Goal: Contribute content: Add original content to the website for others to see

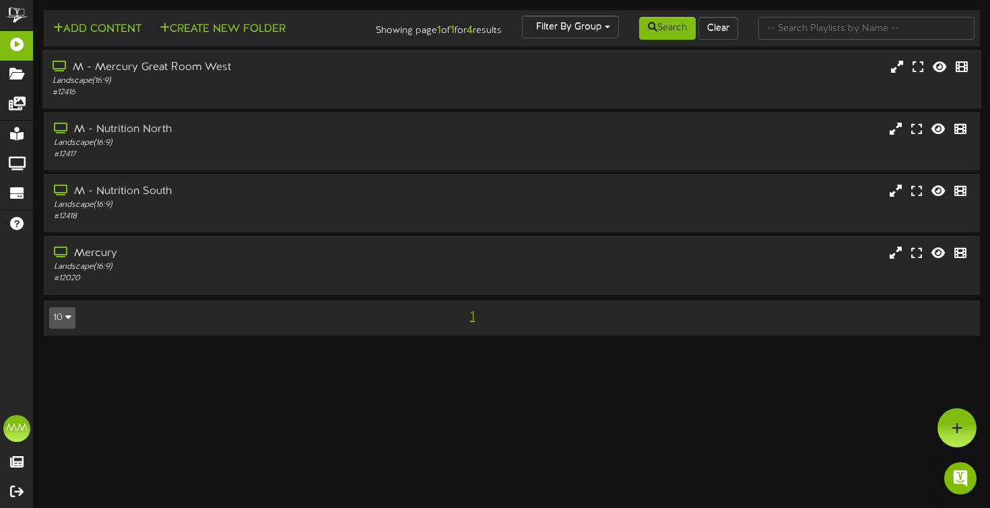
click at [459, 98] on div "M - Mercury Great Room West Landscape ( 16:9 ) # 12416" at bounding box center [511, 79] width 939 height 38
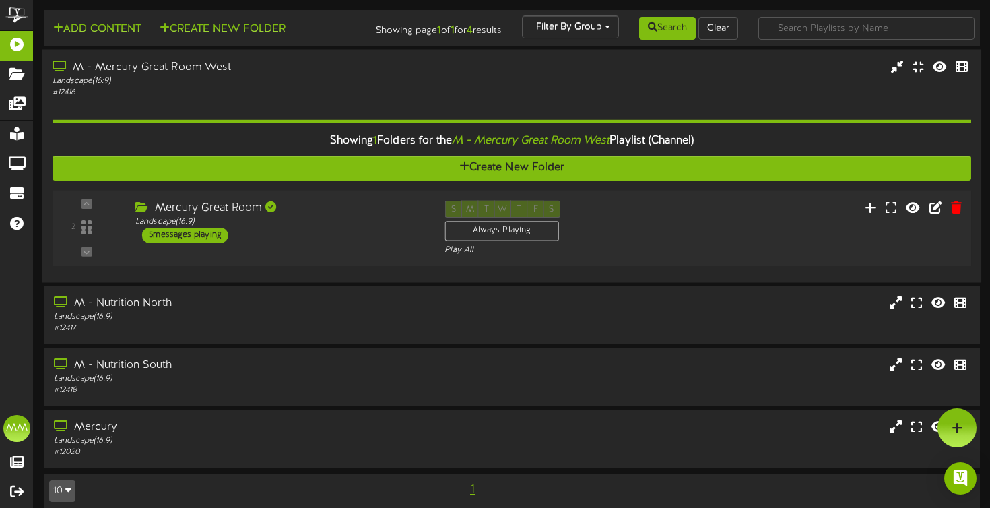
click at [736, 217] on div "2 ( 16:9" at bounding box center [512, 228] width 928 height 55
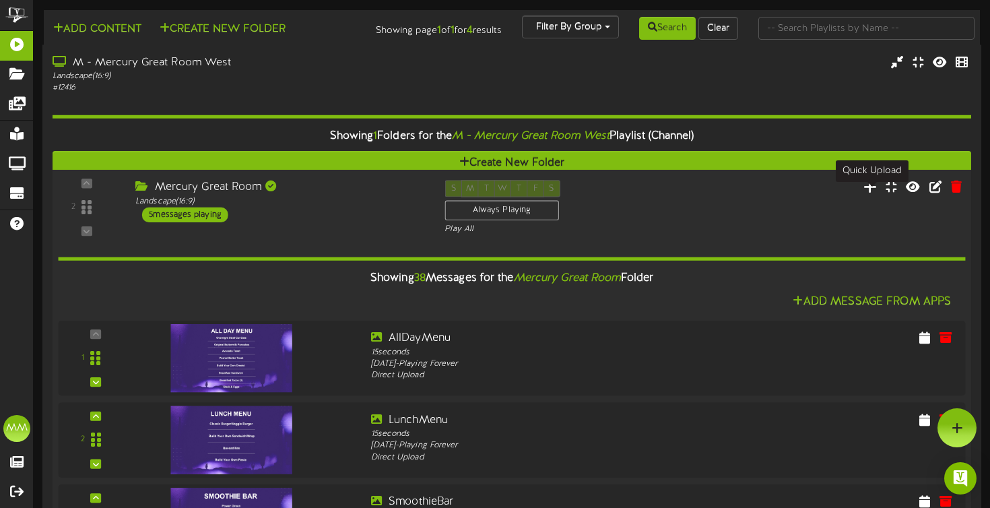
click at [870, 194] on icon at bounding box center [870, 186] width 14 height 15
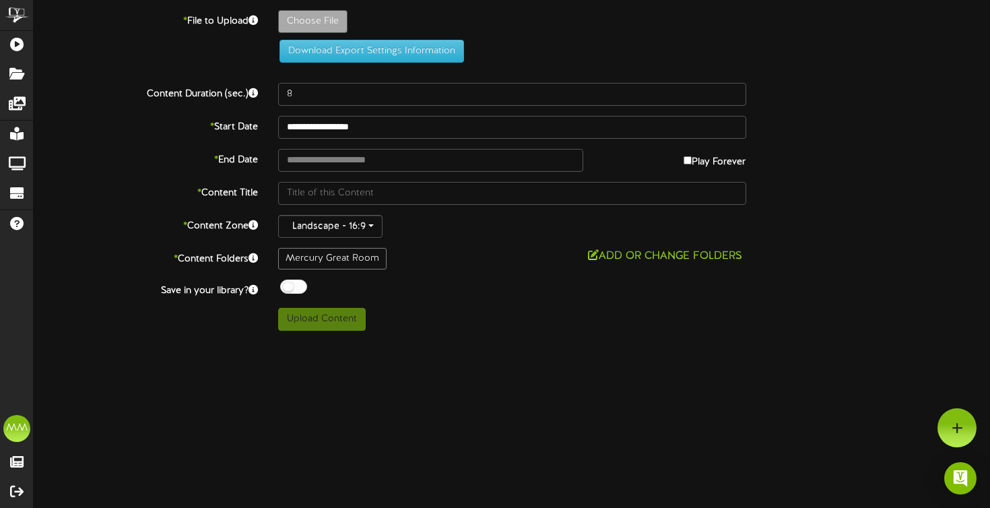
type input "**********"
type input "ballhawkaug"
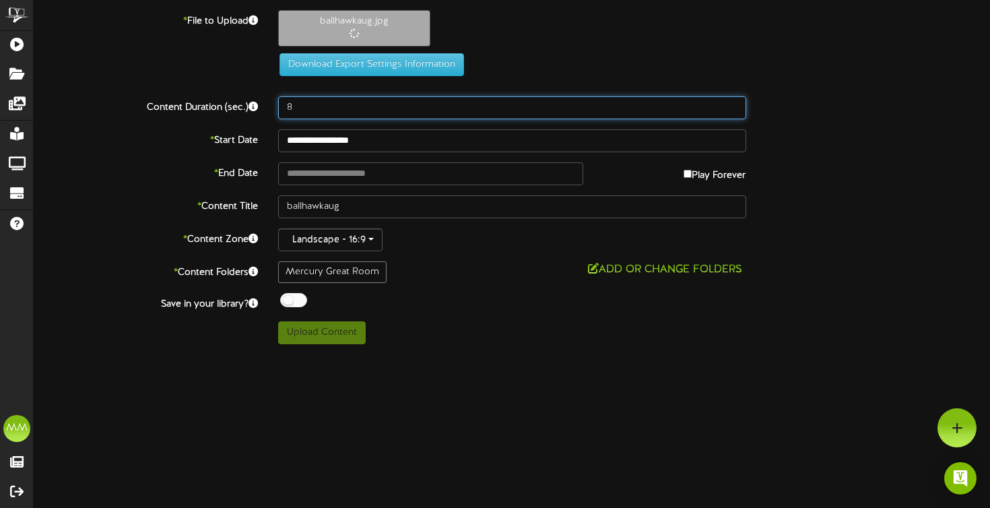
drag, startPoint x: 310, startPoint y: 100, endPoint x: 242, endPoint y: 100, distance: 67.4
click at [242, 100] on div "Content Duration (sec.) 8" at bounding box center [512, 107] width 977 height 23
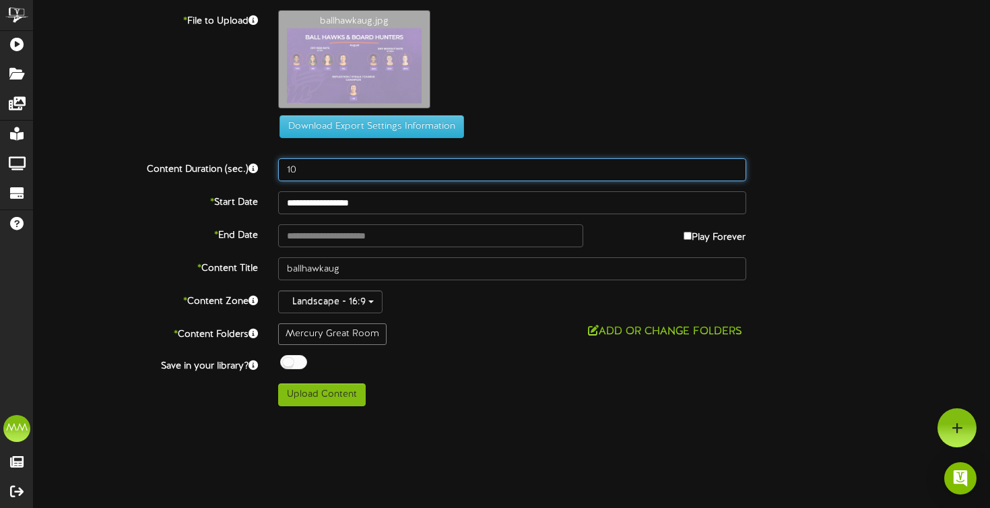
type input "10"
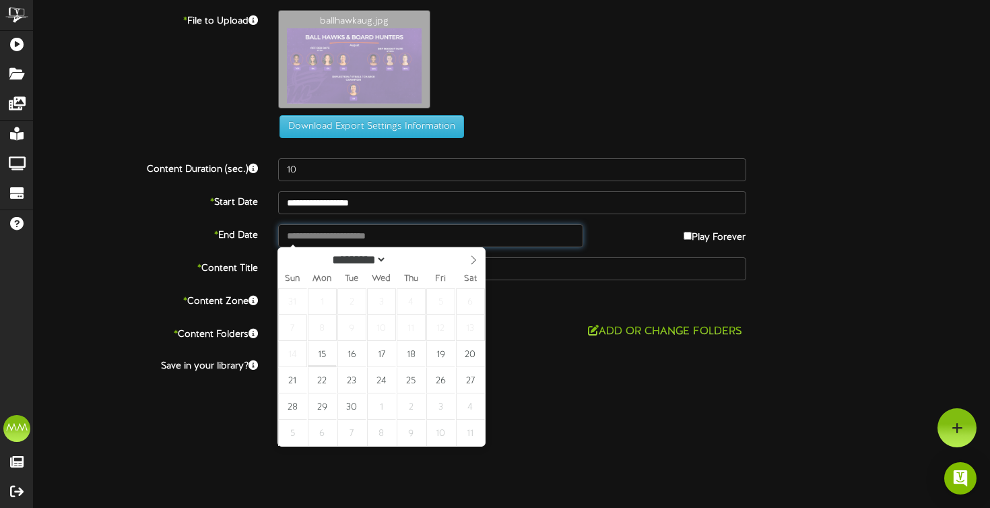
click at [343, 234] on input "text" at bounding box center [430, 235] width 305 height 23
type input "**********"
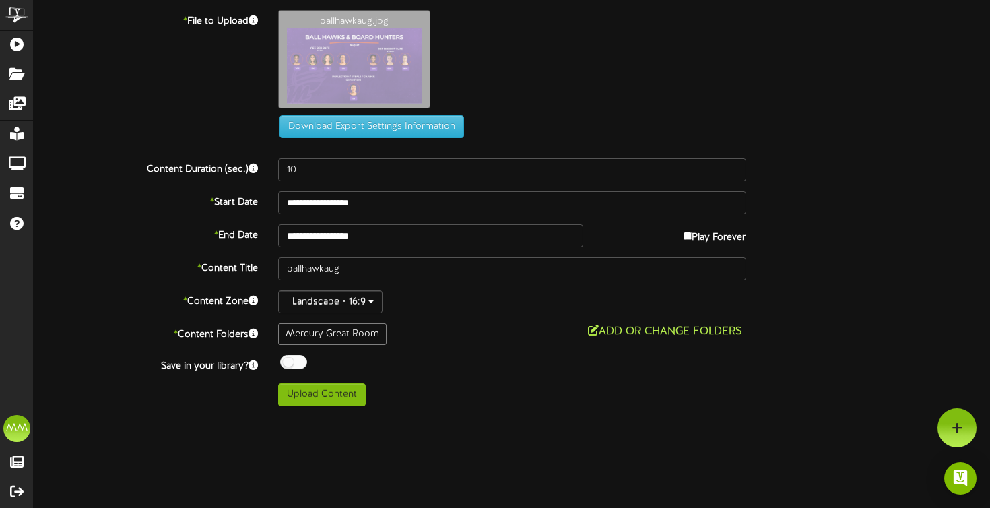
click at [649, 338] on button "Add or Change Folders" at bounding box center [665, 331] width 162 height 17
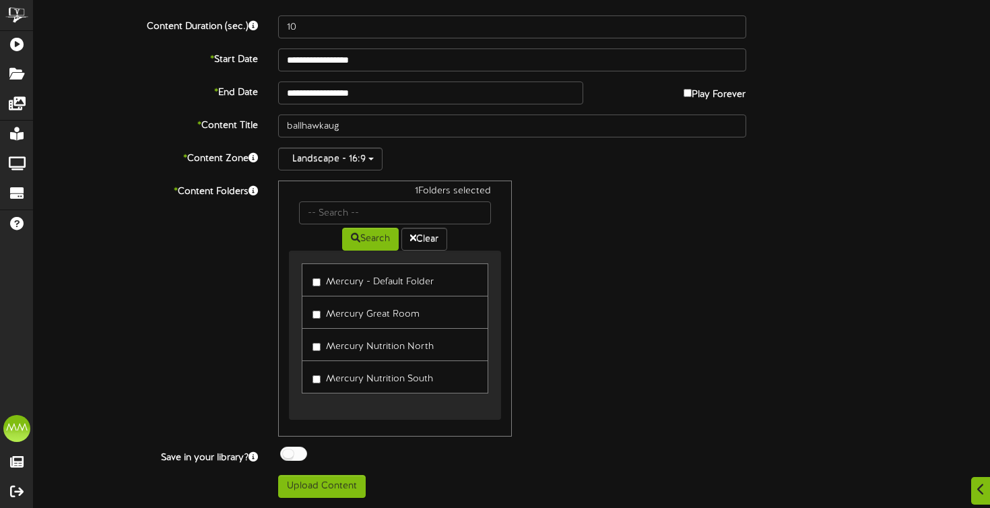
scroll to position [142, 0]
click at [321, 346] on label "Mercury Nutrition North" at bounding box center [373, 345] width 121 height 18
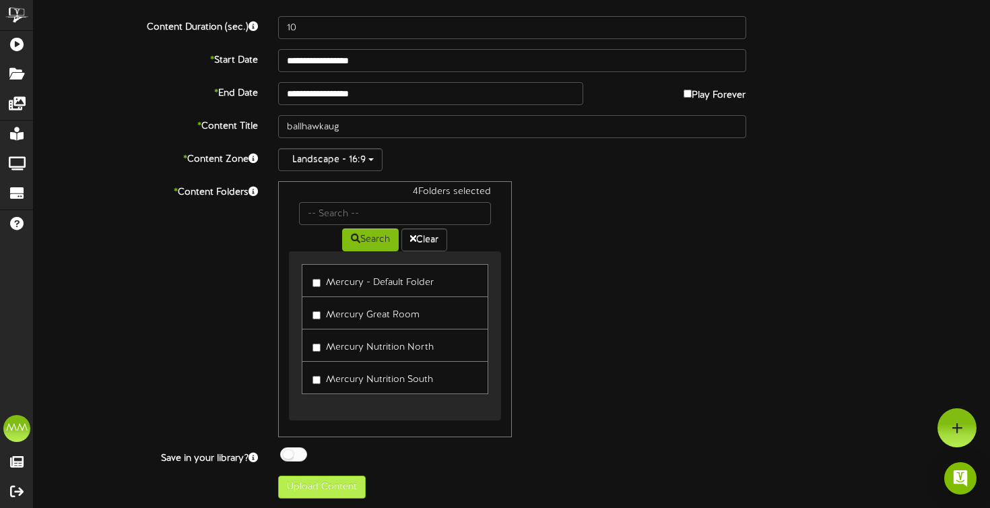
click at [321, 484] on button "Upload Content" at bounding box center [322, 487] width 88 height 23
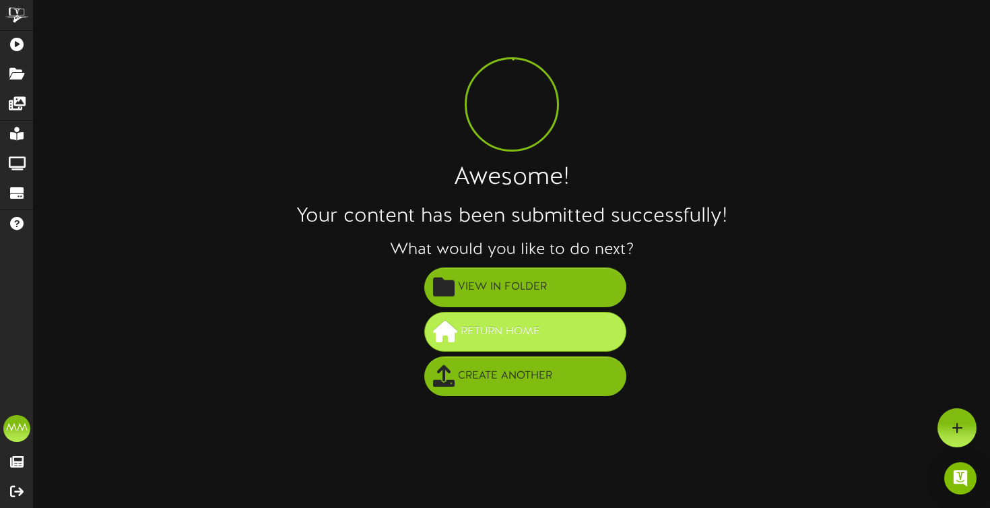
click at [526, 335] on span "Return Home" at bounding box center [500, 332] width 86 height 22
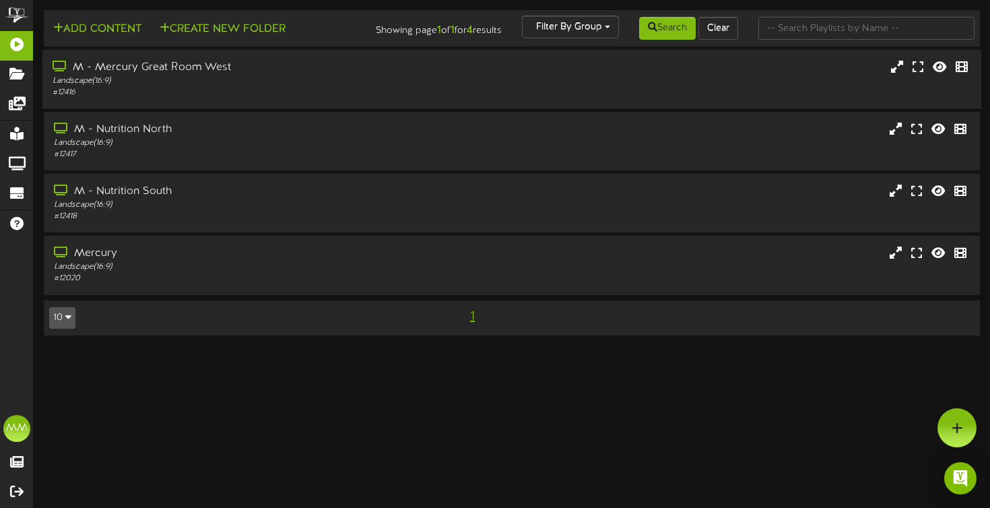
click at [615, 96] on div "M - Mercury Great Room West Landscape ( 16:9 ) # 12416" at bounding box center [511, 79] width 939 height 38
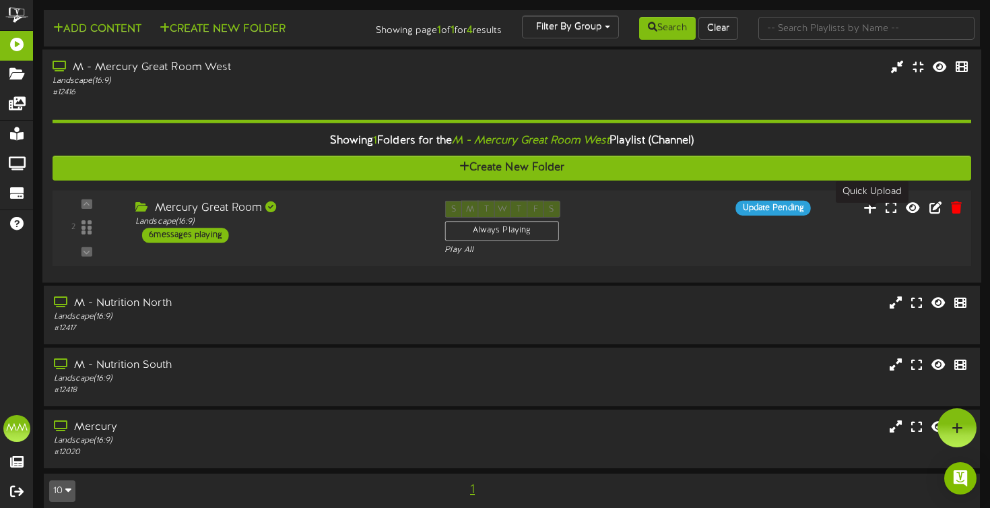
click at [872, 214] on icon at bounding box center [870, 206] width 14 height 15
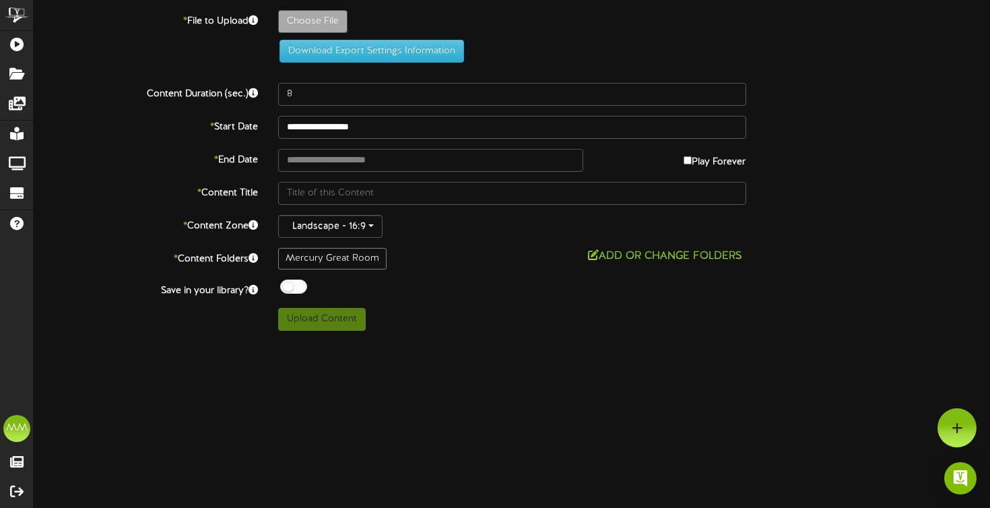
type input "**********"
type input "ltmfaug"
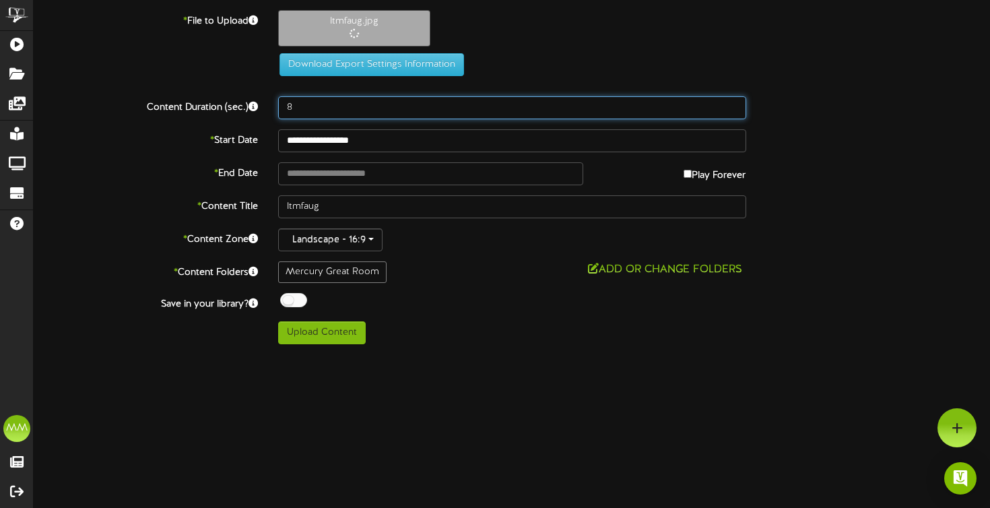
drag, startPoint x: 308, startPoint y: 108, endPoint x: 232, endPoint y: 108, distance: 76.1
click at [232, 108] on div "Content Duration (sec.) 8" at bounding box center [512, 107] width 977 height 23
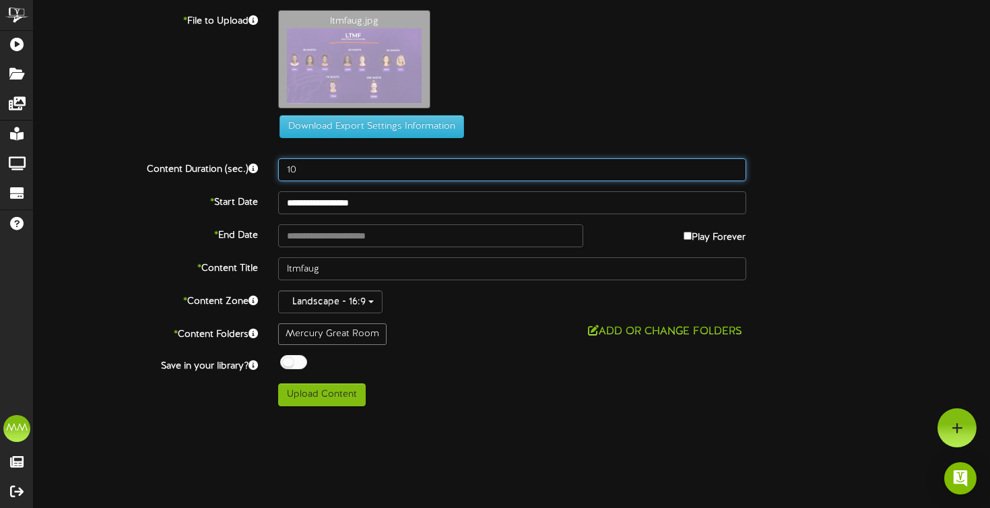
type input "10"
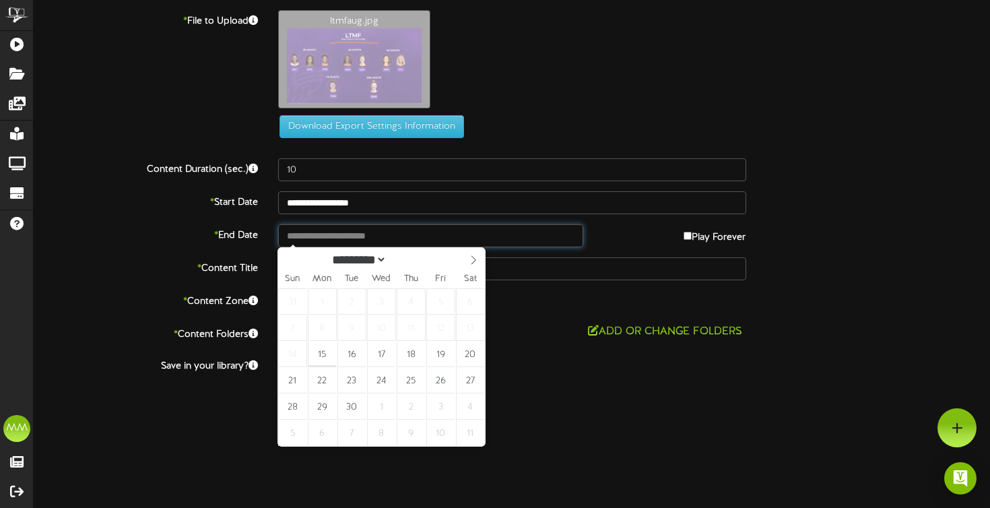
click at [318, 229] on input "text" at bounding box center [430, 235] width 305 height 23
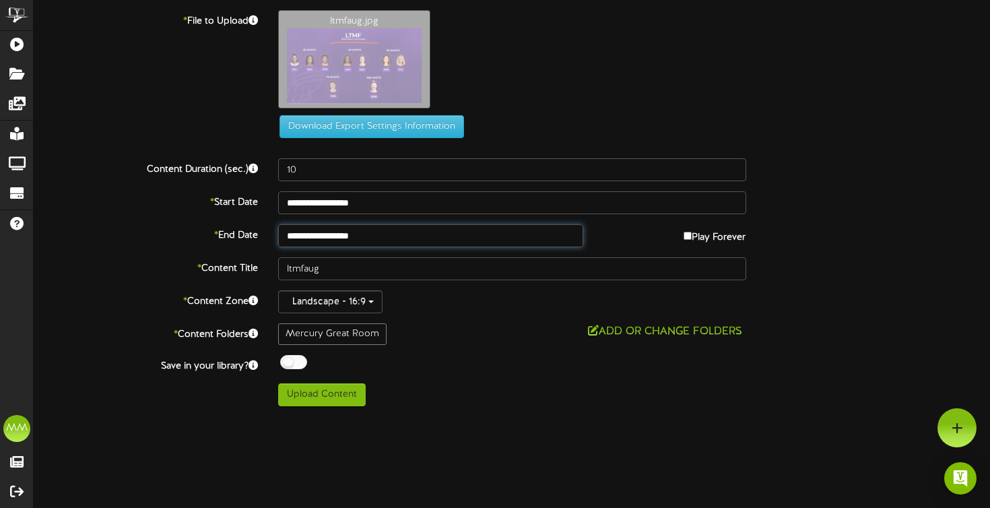
type input "**********"
click at [635, 334] on button "Add or Change Folders" at bounding box center [665, 331] width 162 height 17
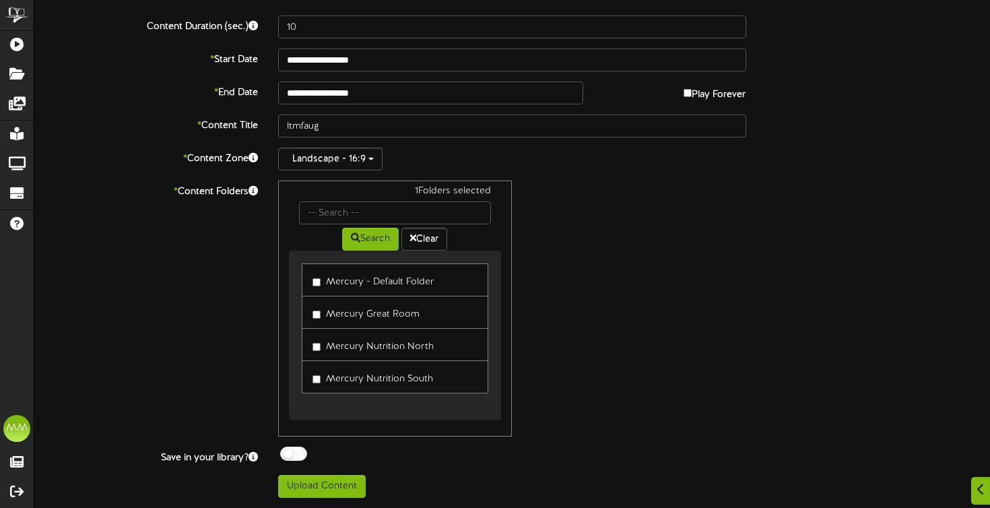
scroll to position [142, 0]
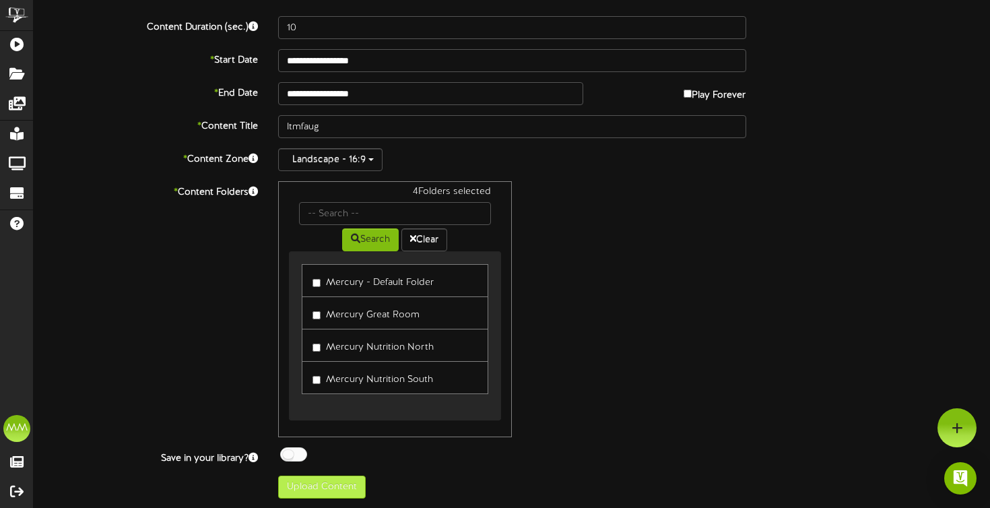
click at [325, 488] on button "Upload Content" at bounding box center [322, 487] width 88 height 23
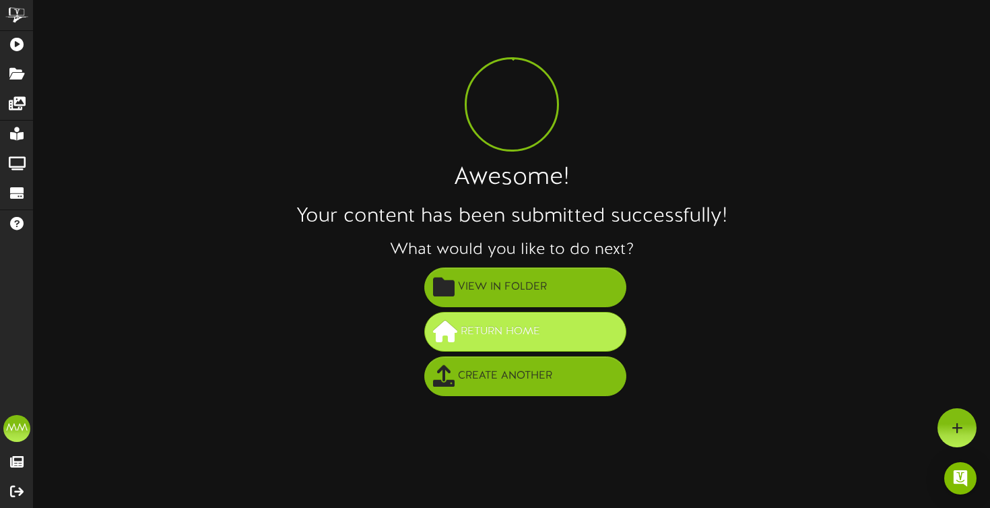
click at [575, 331] on button "Return Home" at bounding box center [525, 332] width 202 height 40
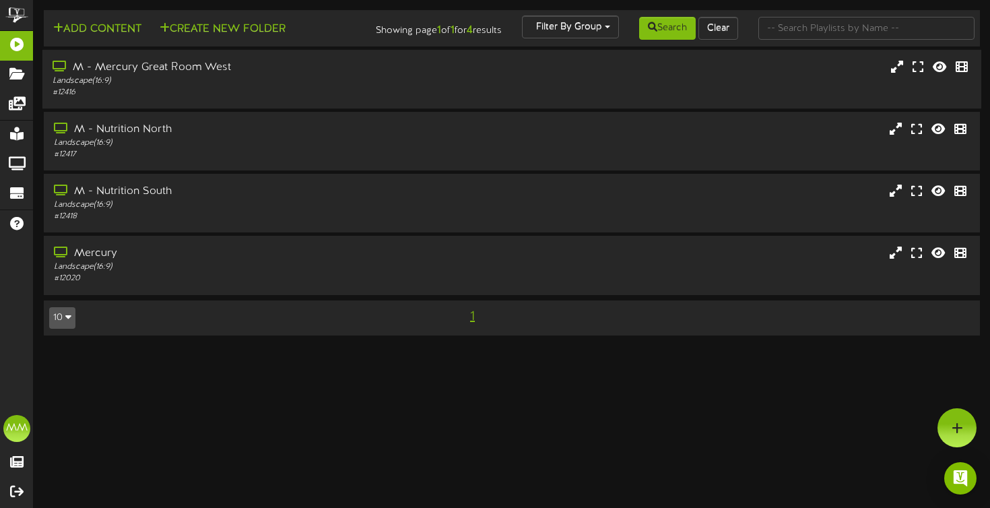
click at [642, 98] on div "M - Mercury Great Room West Landscape ( 16:9 ) # 12416" at bounding box center [511, 79] width 939 height 38
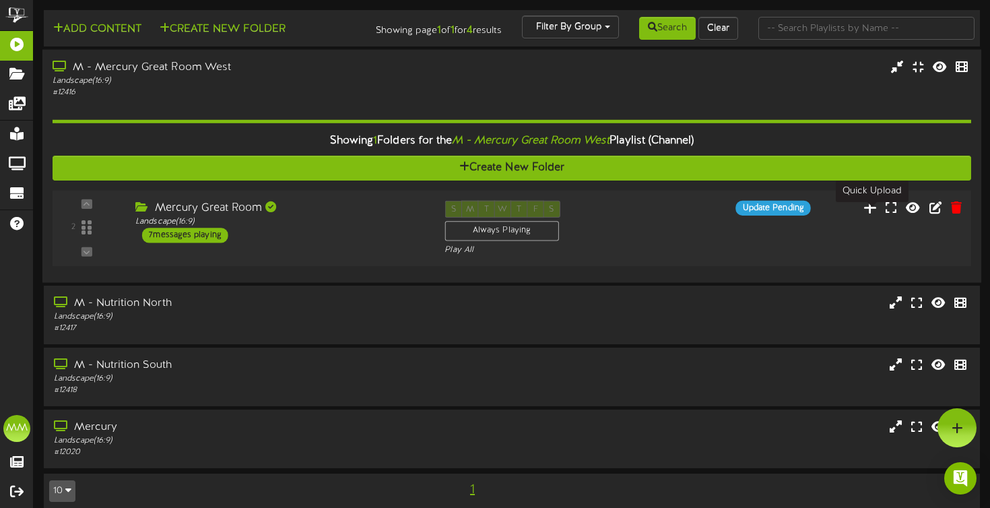
click at [869, 211] on icon at bounding box center [870, 206] width 14 height 15
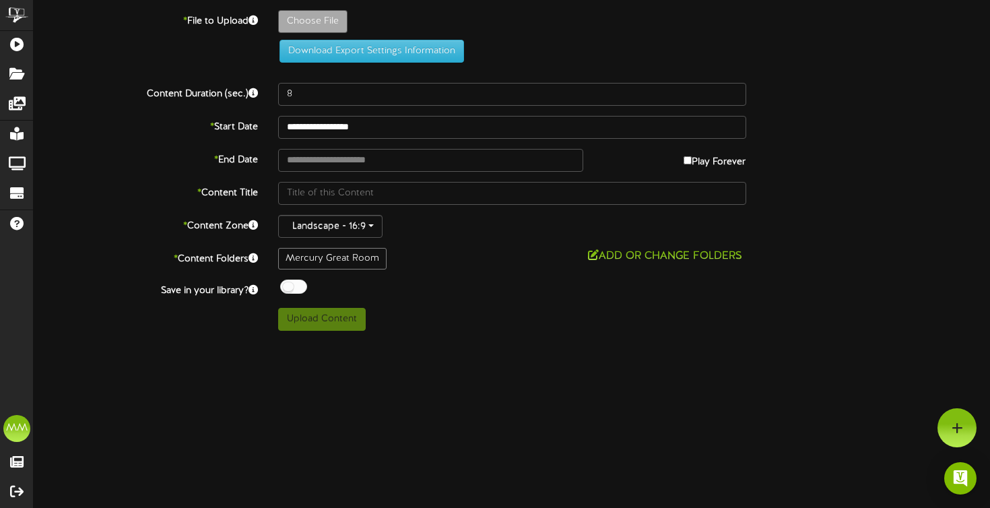
type input "**********"
type input "picassoaug"
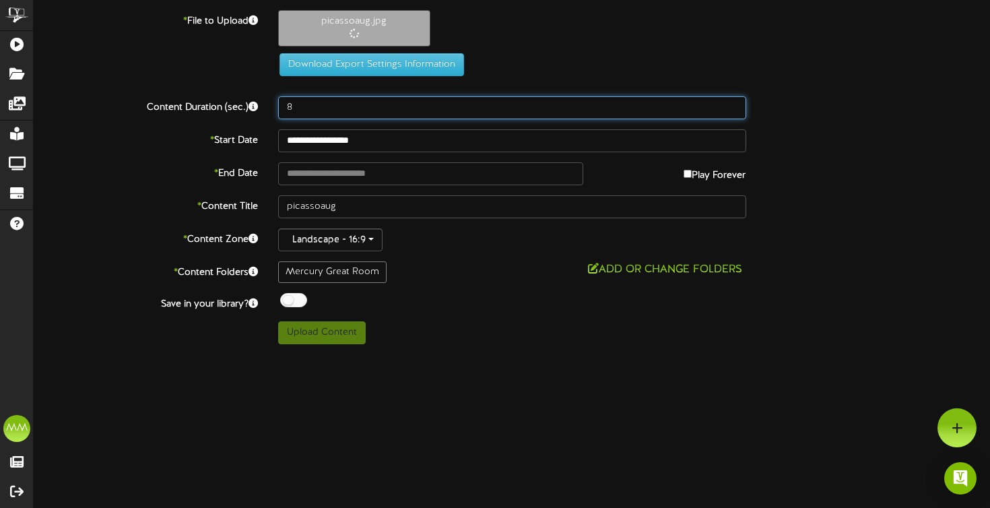
click at [313, 104] on input "8" at bounding box center [512, 107] width 468 height 23
type input "10"
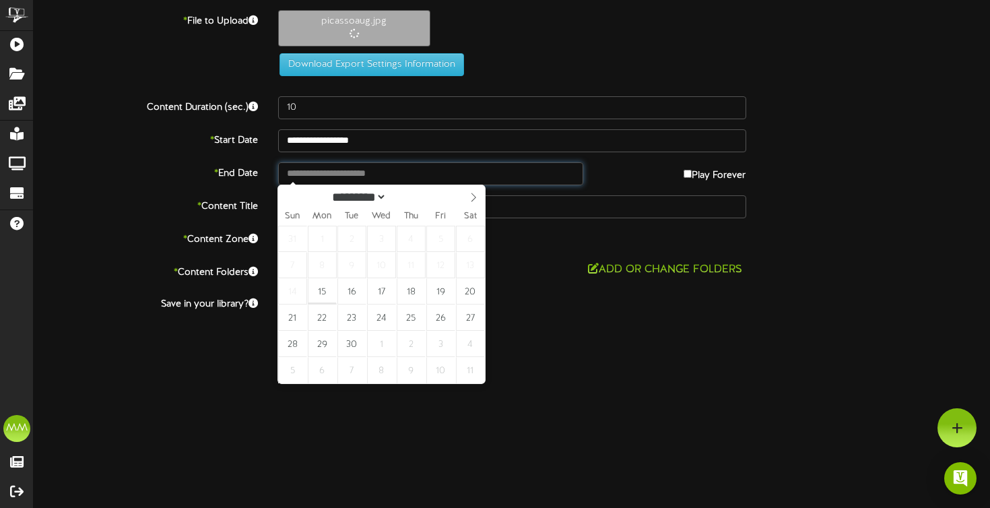
click at [331, 169] on input "text" at bounding box center [430, 173] width 305 height 23
type input "**********"
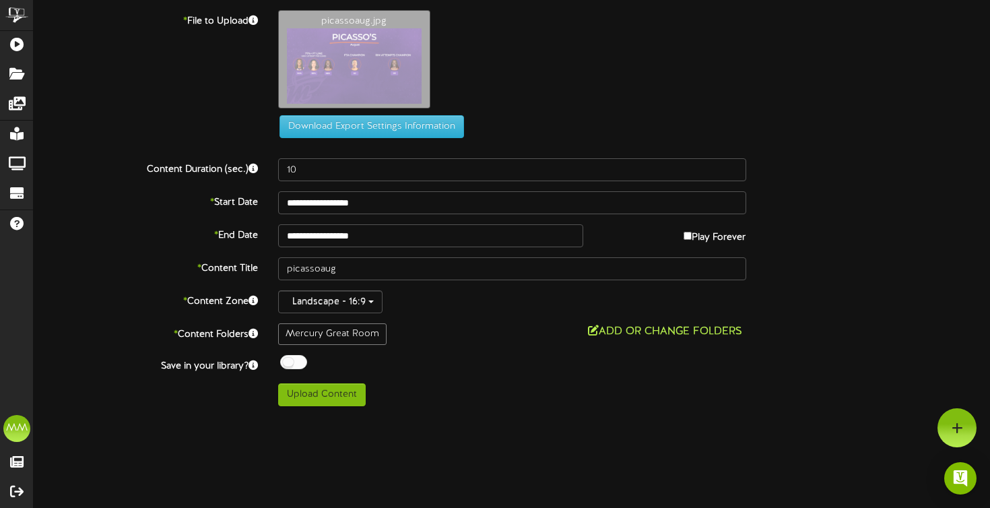
click at [610, 325] on button "Add or Change Folders" at bounding box center [665, 331] width 162 height 17
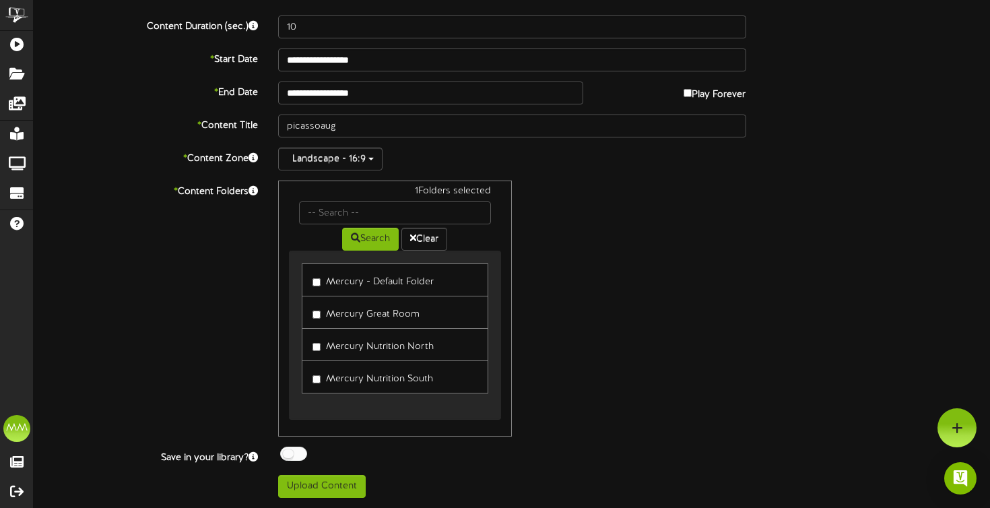
scroll to position [142, 0]
click at [332, 474] on div "**********" at bounding box center [512, 183] width 956 height 630
click at [331, 484] on button "Upload Content" at bounding box center [322, 487] width 88 height 23
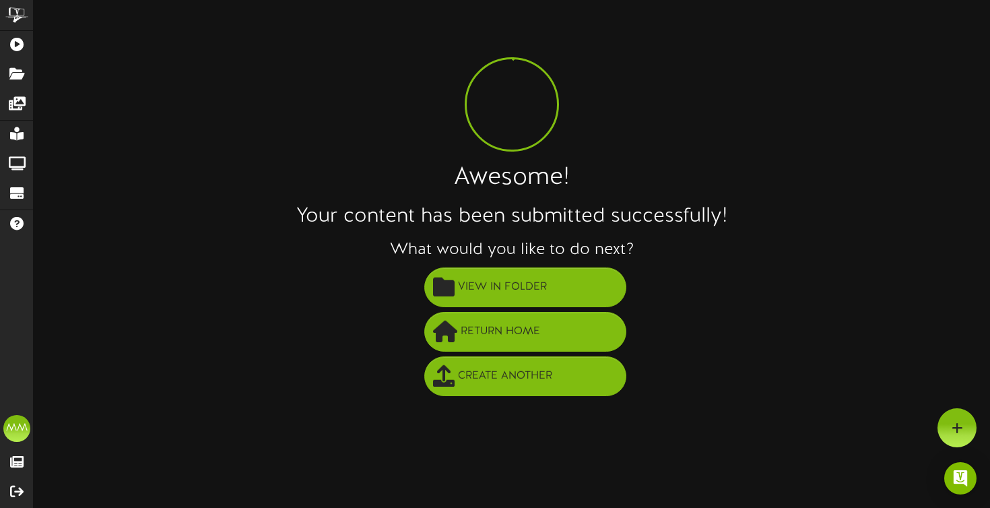
scroll to position [0, 0]
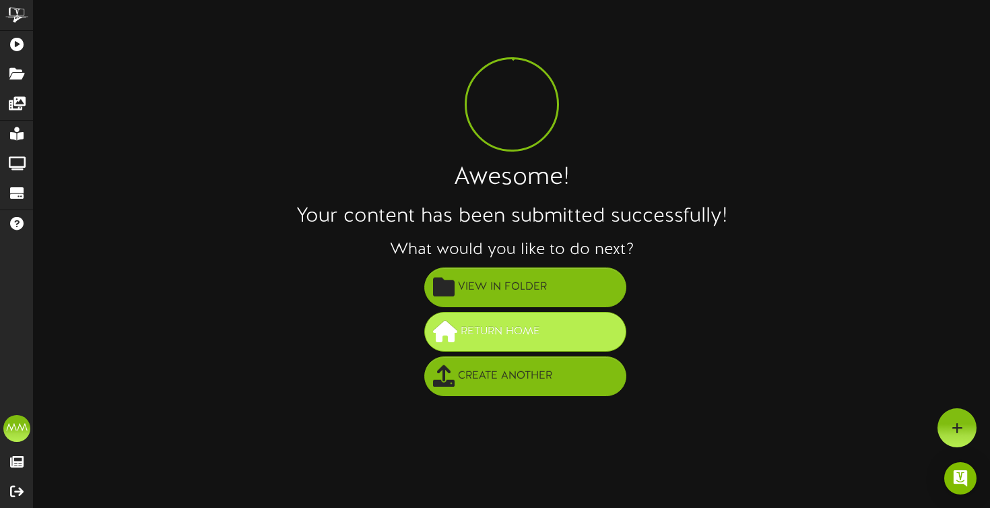
click at [543, 341] on button "Return Home" at bounding box center [525, 332] width 202 height 40
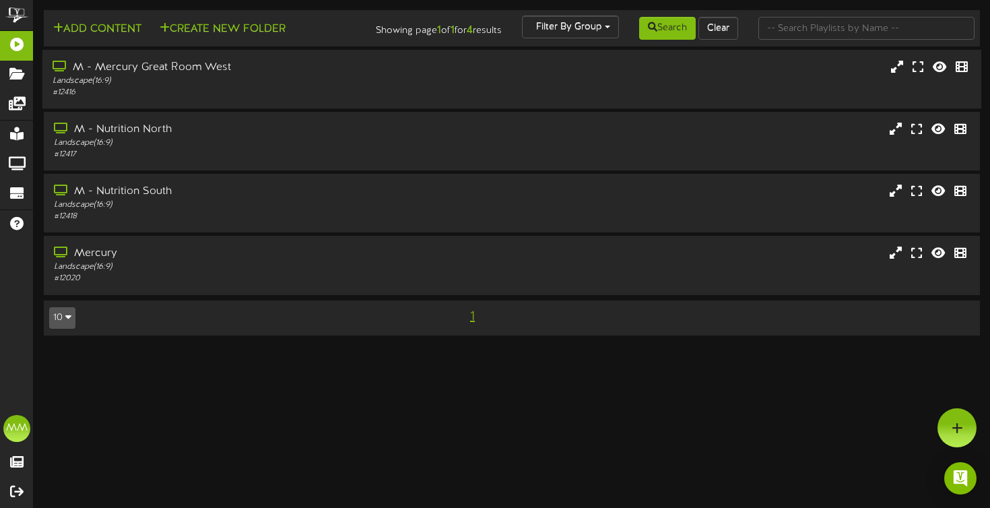
click at [616, 98] on div "M - Mercury Great Room West Landscape ( 16:9 ) # 12416" at bounding box center [511, 79] width 939 height 38
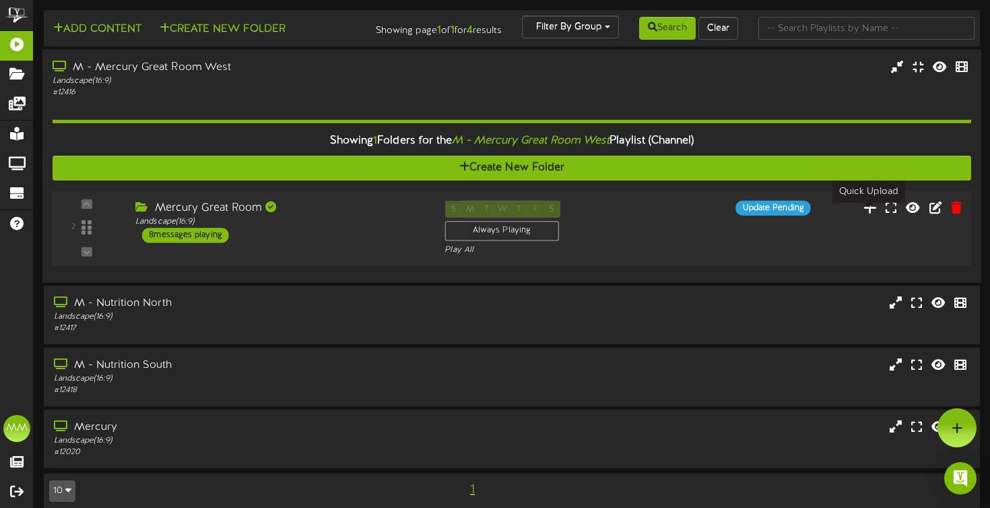
click at [868, 211] on icon at bounding box center [870, 206] width 14 height 15
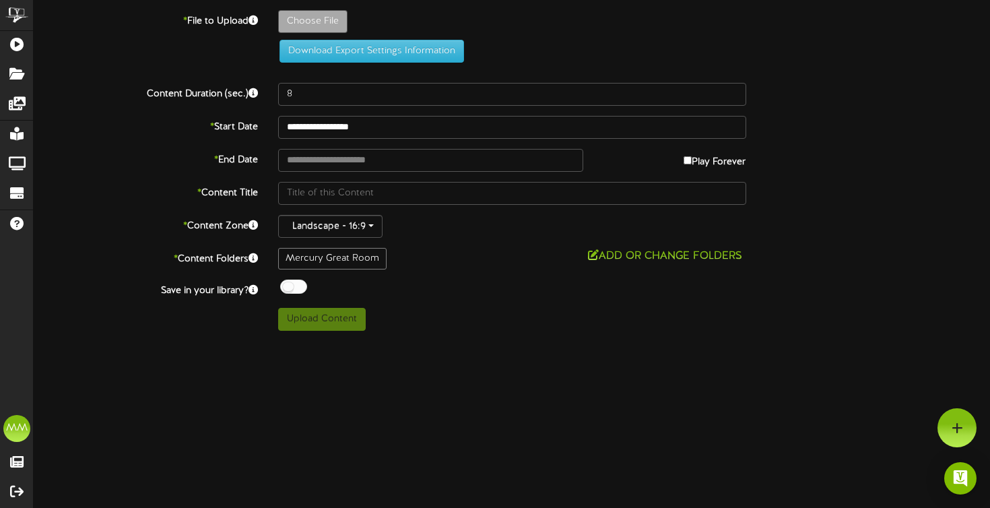
type input "**********"
type input "sniperaug"
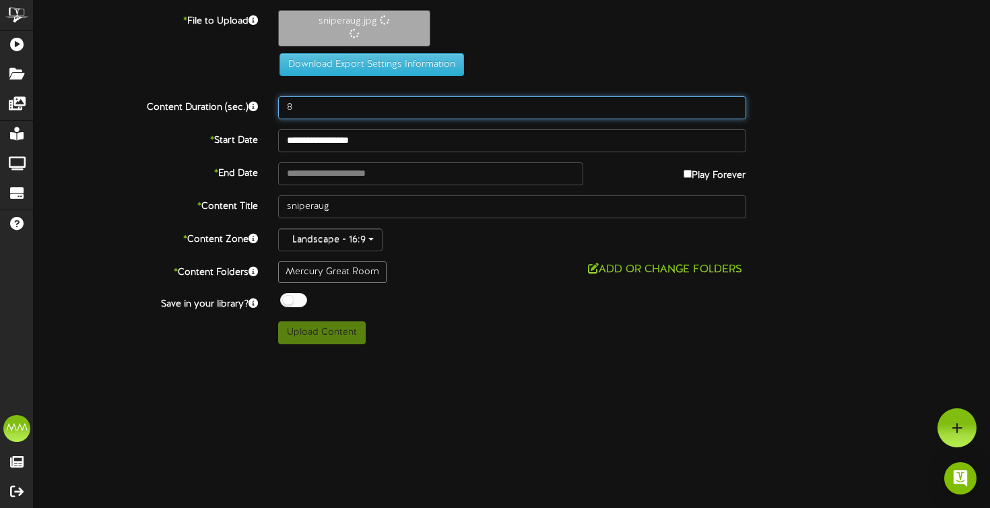
click at [343, 100] on input "8" at bounding box center [512, 107] width 468 height 23
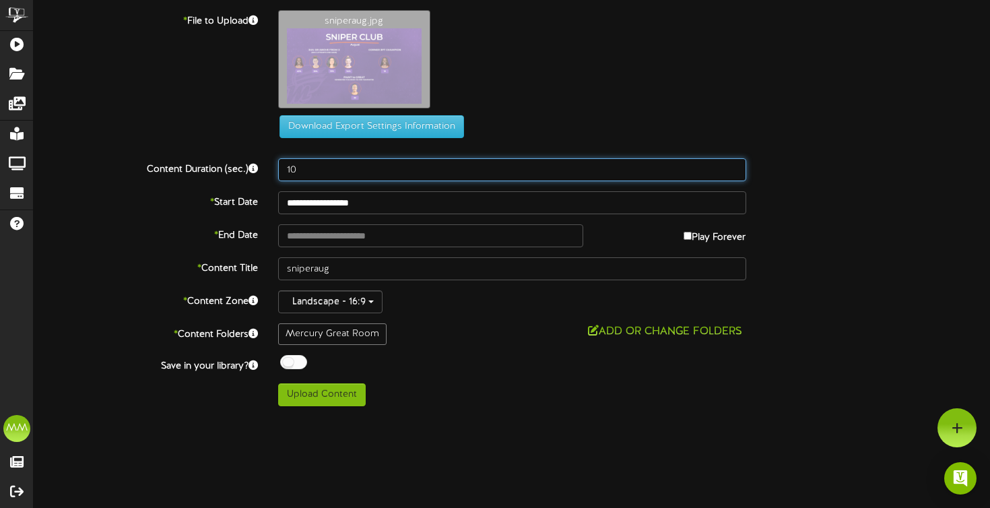
click at [335, 179] on input "10" at bounding box center [512, 169] width 468 height 23
type input "10"
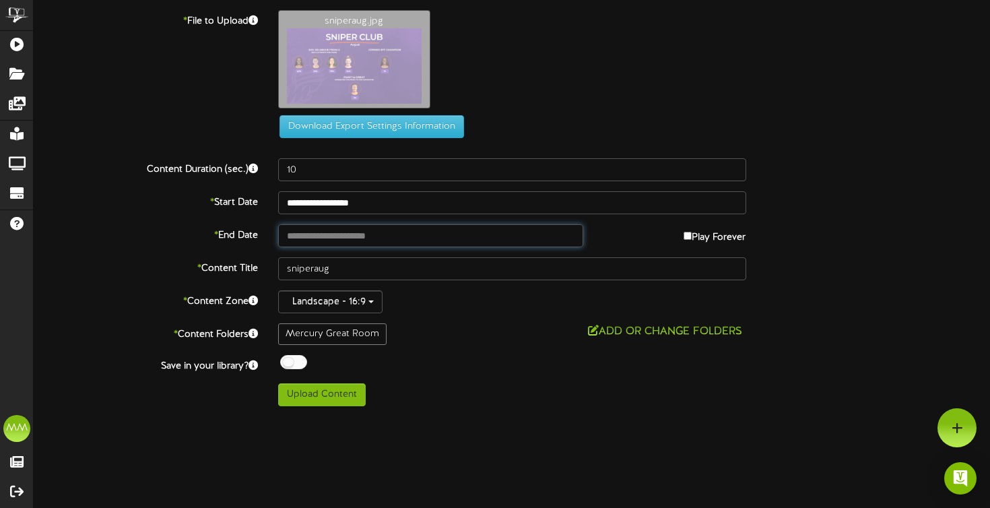
click at [336, 242] on input "text" at bounding box center [430, 235] width 305 height 23
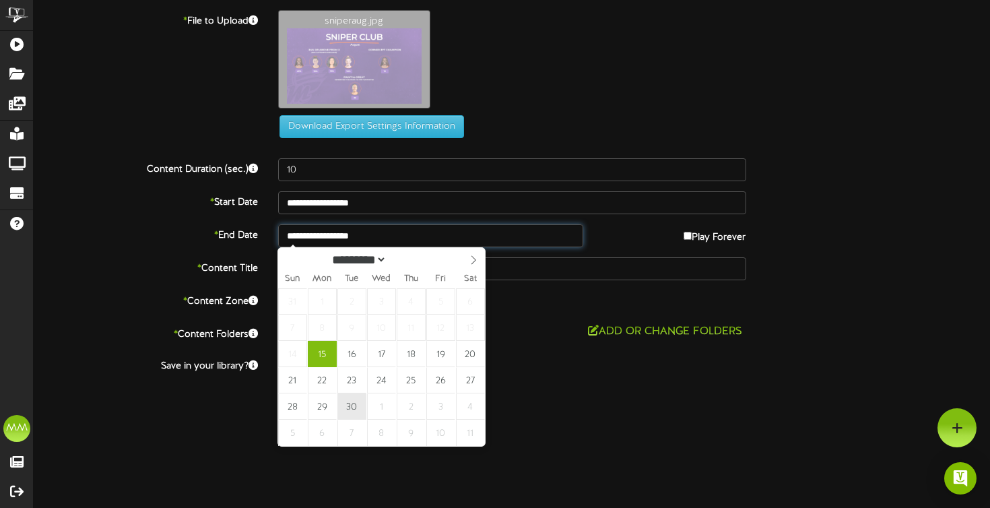
type input "**********"
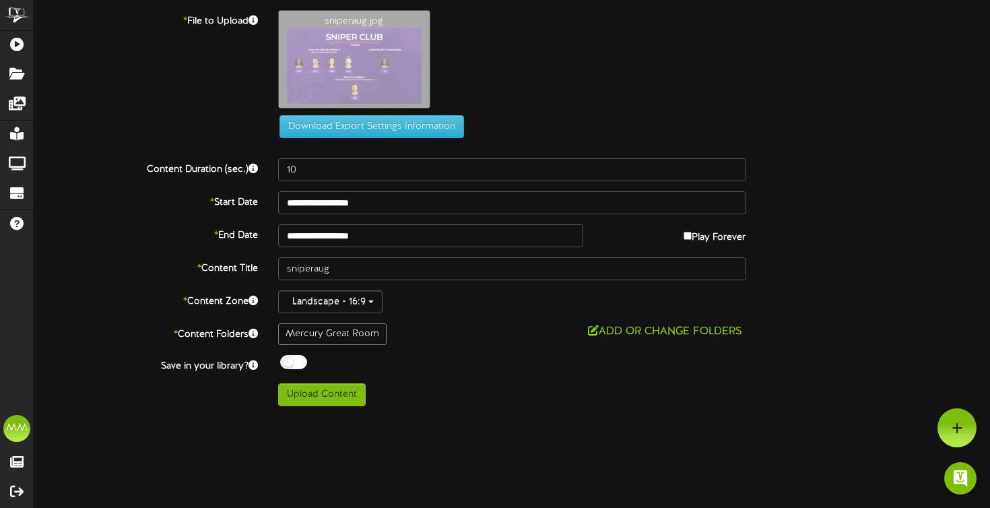
click at [632, 343] on div "Mercury Great Room Add or Change Folders" at bounding box center [512, 334] width 488 height 22
click at [634, 332] on button "Add or Change Folders" at bounding box center [665, 331] width 162 height 17
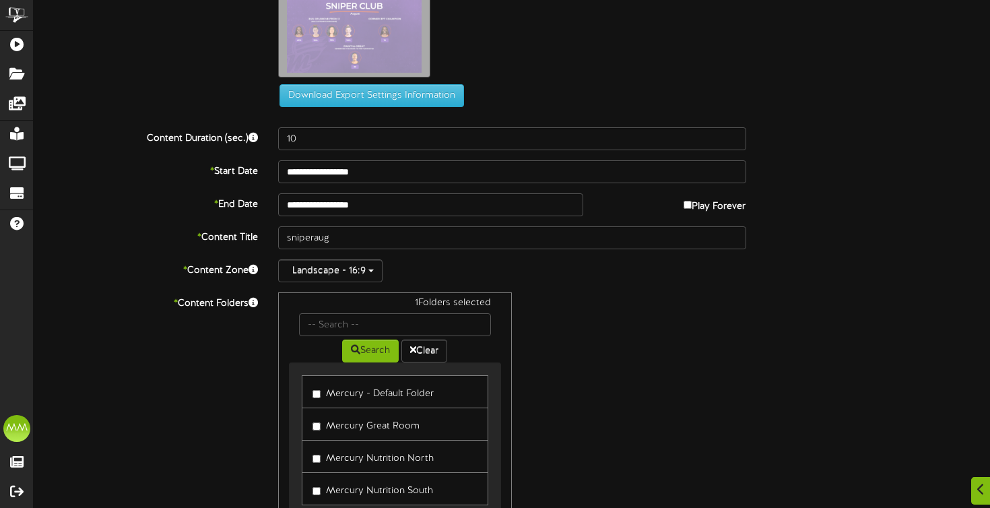
scroll to position [40, 0]
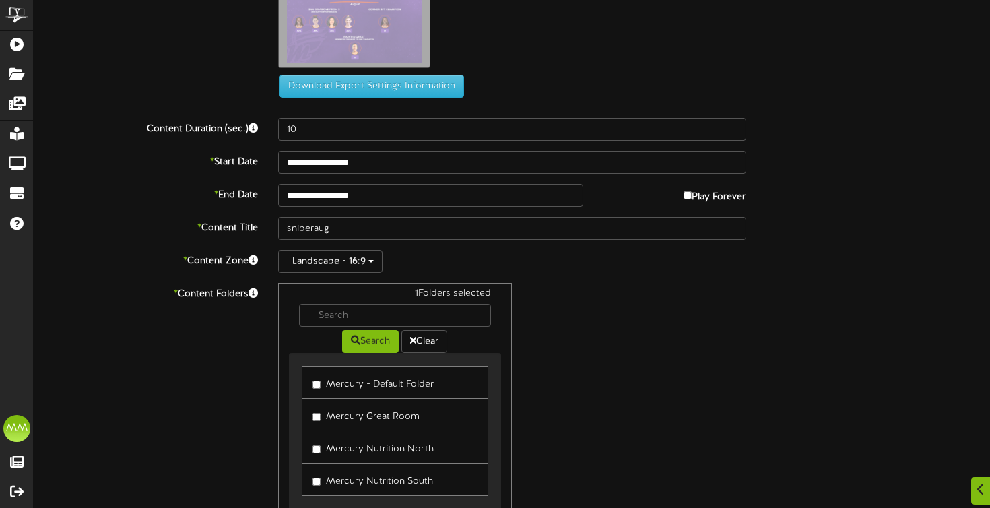
click at [323, 385] on label "Mercury - Default Folder" at bounding box center [373, 382] width 121 height 18
click at [323, 448] on label "Mercury Nutrition North" at bounding box center [373, 447] width 121 height 18
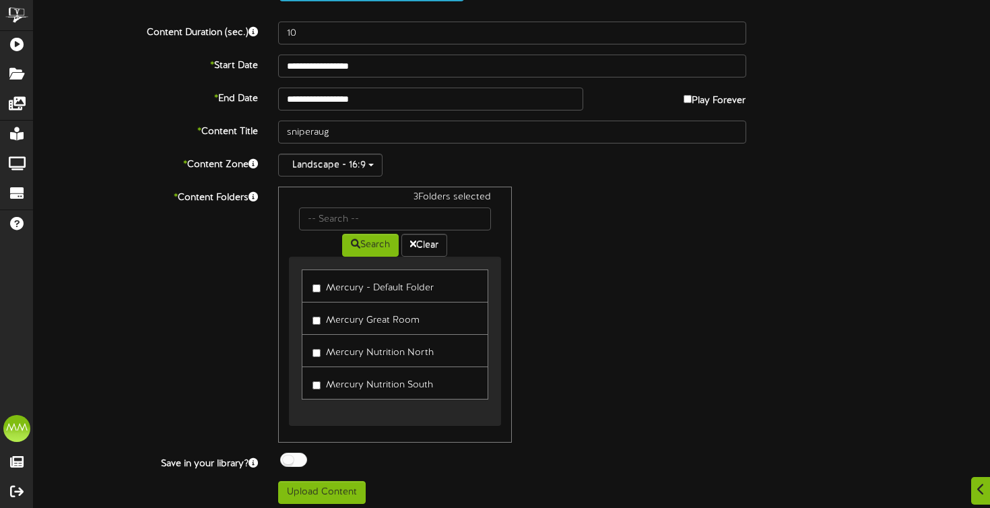
scroll to position [138, 0]
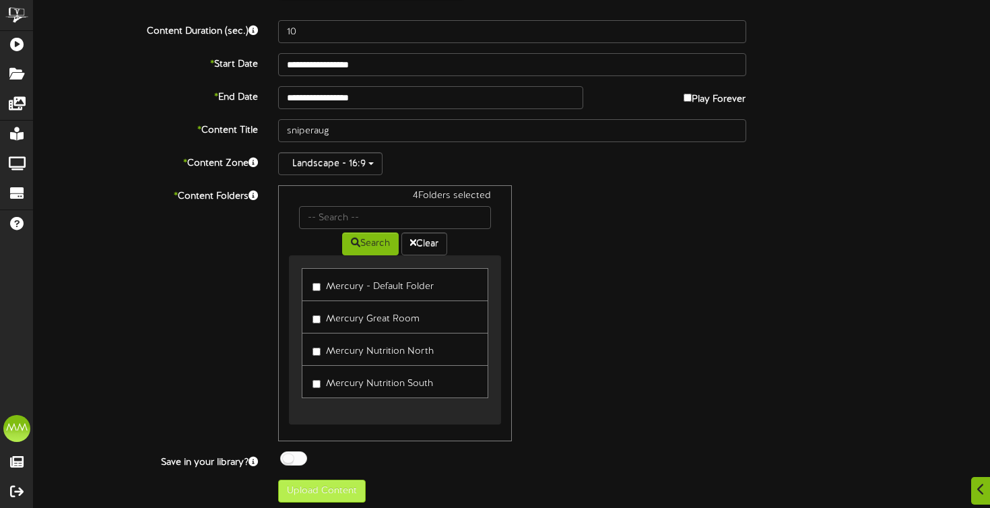
click at [338, 491] on button "Upload Content" at bounding box center [322, 491] width 88 height 23
